Goal: Information Seeking & Learning: Understand process/instructions

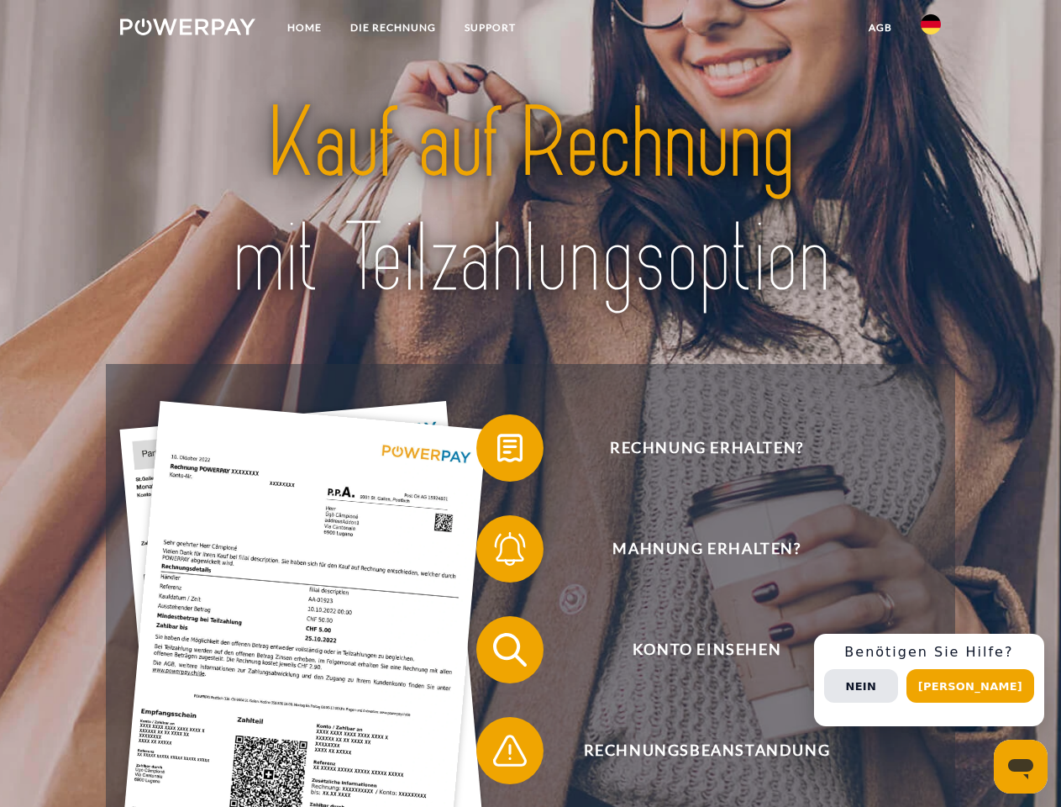
click at [187, 29] on img at bounding box center [187, 26] width 135 height 17
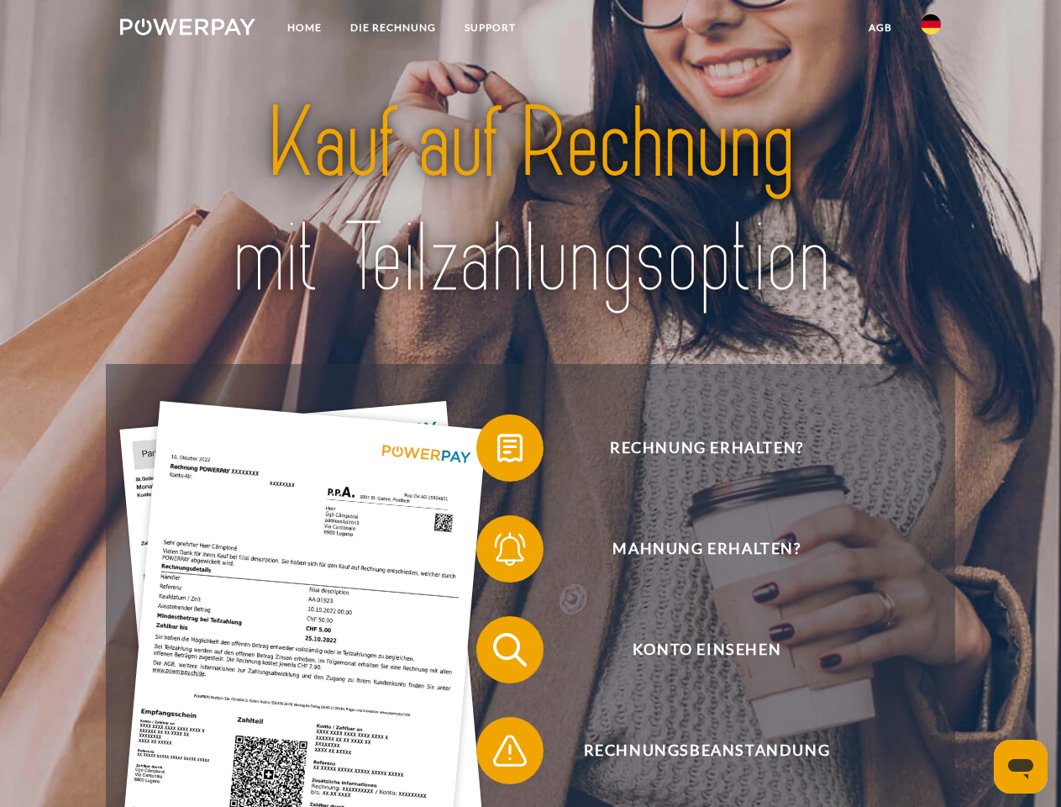
click at [931, 29] on img at bounding box center [931, 24] width 20 height 20
click at [880, 28] on link "agb" at bounding box center [881, 28] width 52 height 30
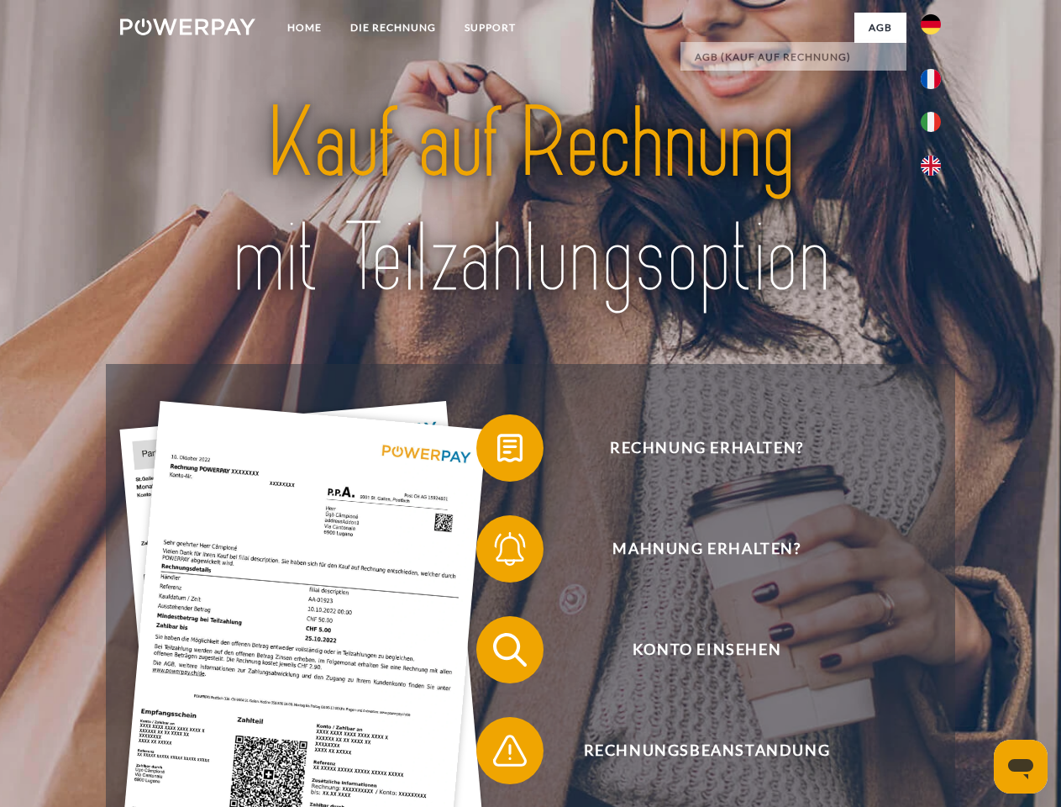
click at [497, 451] on span at bounding box center [485, 448] width 84 height 84
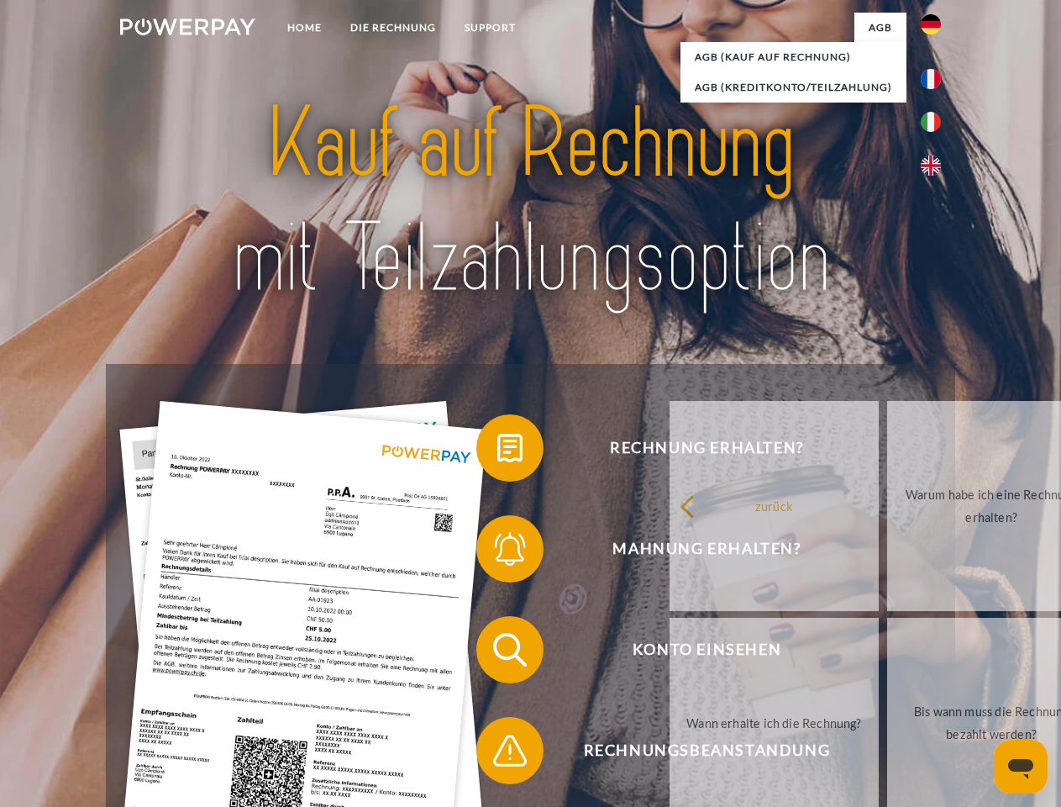
click at [497, 552] on span at bounding box center [485, 549] width 84 height 84
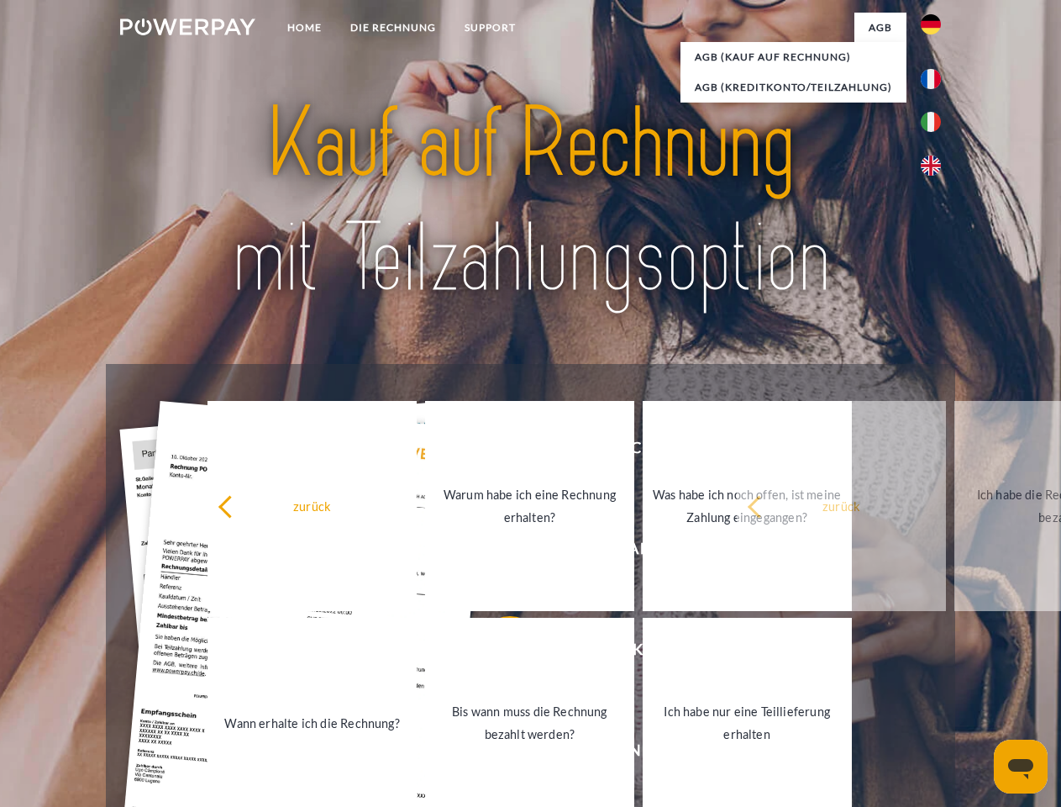
click at [497, 653] on link "Bis wann muss die Rechnung bezahlt werden?" at bounding box center [529, 723] width 209 height 210
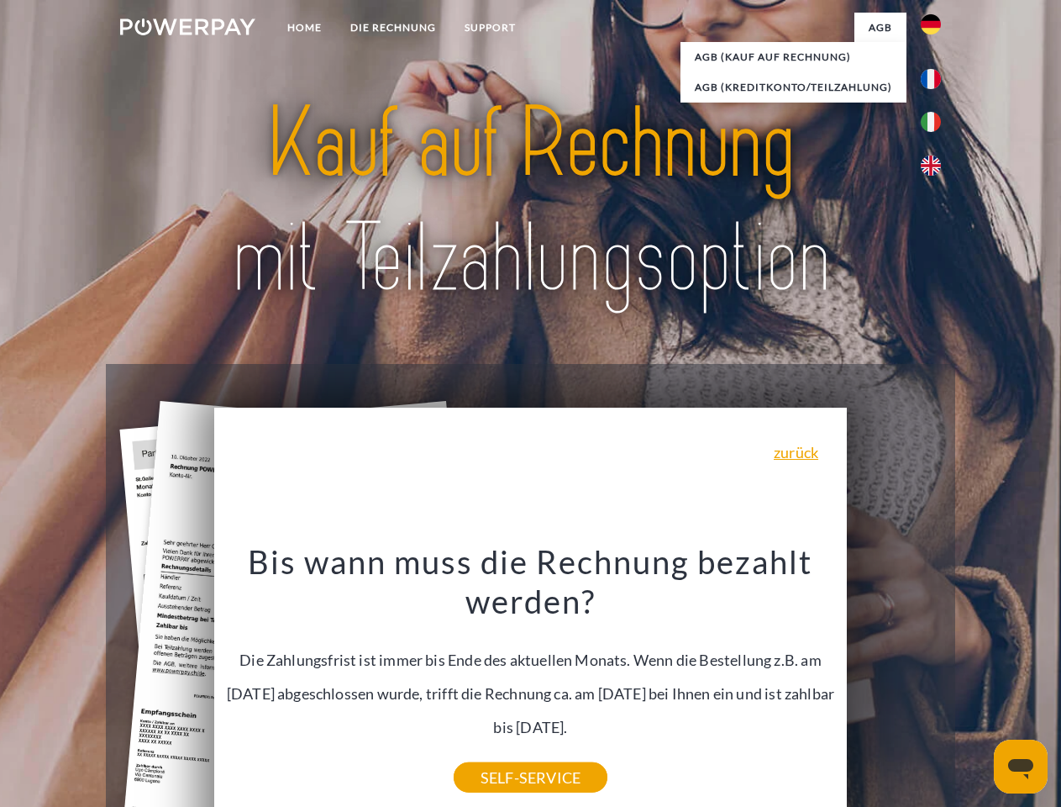
click at [935, 680] on div "Rechnung erhalten? Mahnung erhalten? Konto einsehen" at bounding box center [530, 700] width 849 height 672
click at [894, 683] on span "Konto einsehen" at bounding box center [707, 649] width 412 height 67
click at [976, 686] on header "Home DIE RECHNUNG SUPPORT" at bounding box center [530, 580] width 1061 height 1160
